Goal: Find specific page/section: Find specific page/section

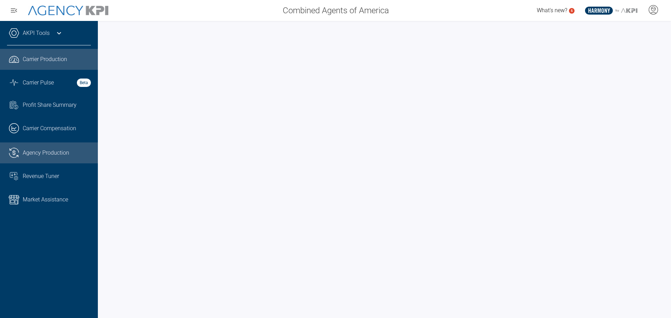
click at [43, 149] on span "Agency Production" at bounding box center [46, 153] width 46 height 8
click at [45, 65] on link ".cls-1{fill:none;stroke:#221f20;stroke-linecap:round;stroke-linejoin:round;stro…" at bounding box center [49, 59] width 98 height 21
click at [103, 257] on div at bounding box center [384, 169] width 573 height 297
click at [50, 149] on span "Agency Production" at bounding box center [46, 153] width 46 height 8
